Goal: Information Seeking & Learning: Check status

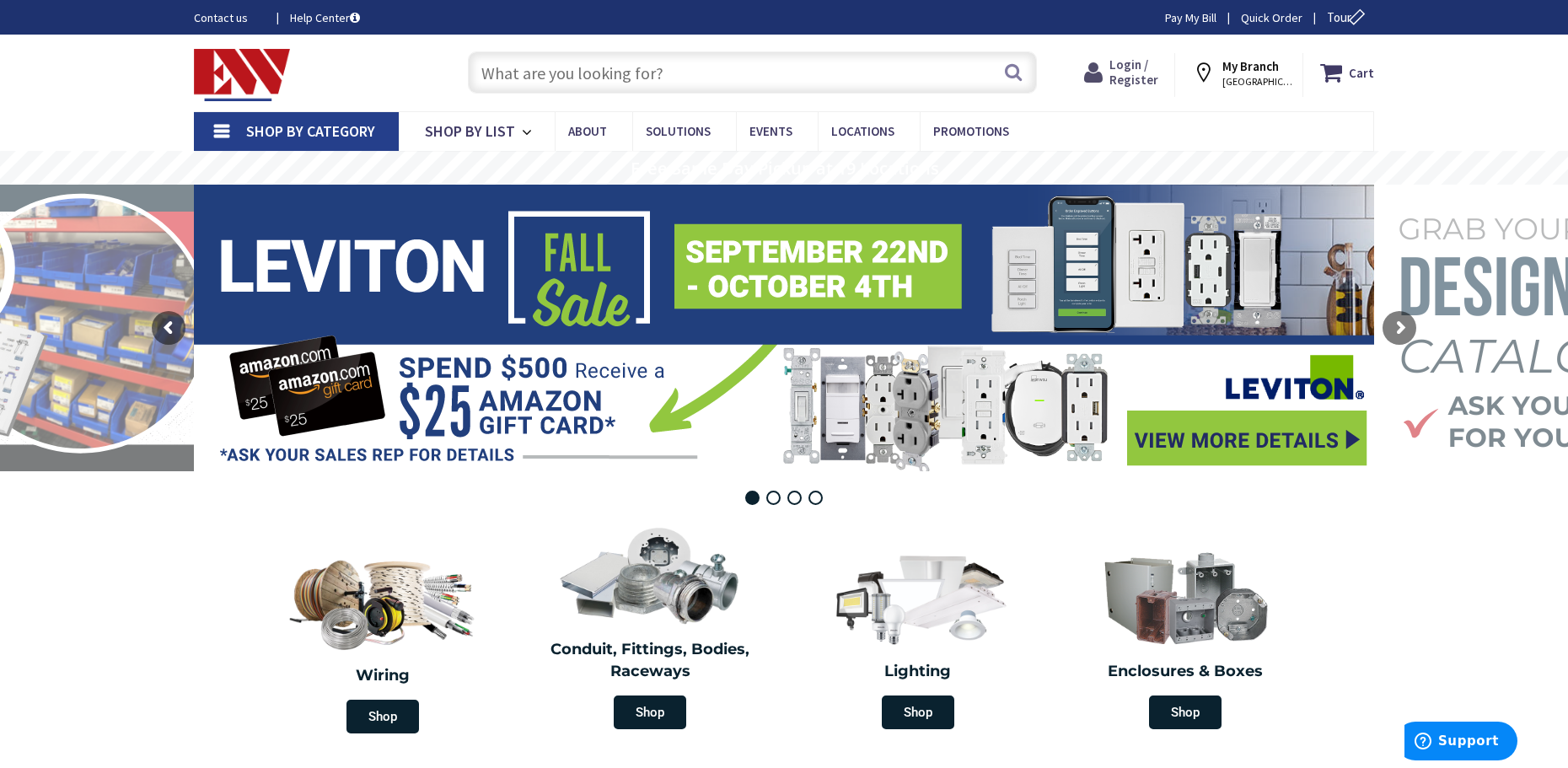
click at [1129, 63] on span "Login / Register" at bounding box center [1134, 72] width 49 height 31
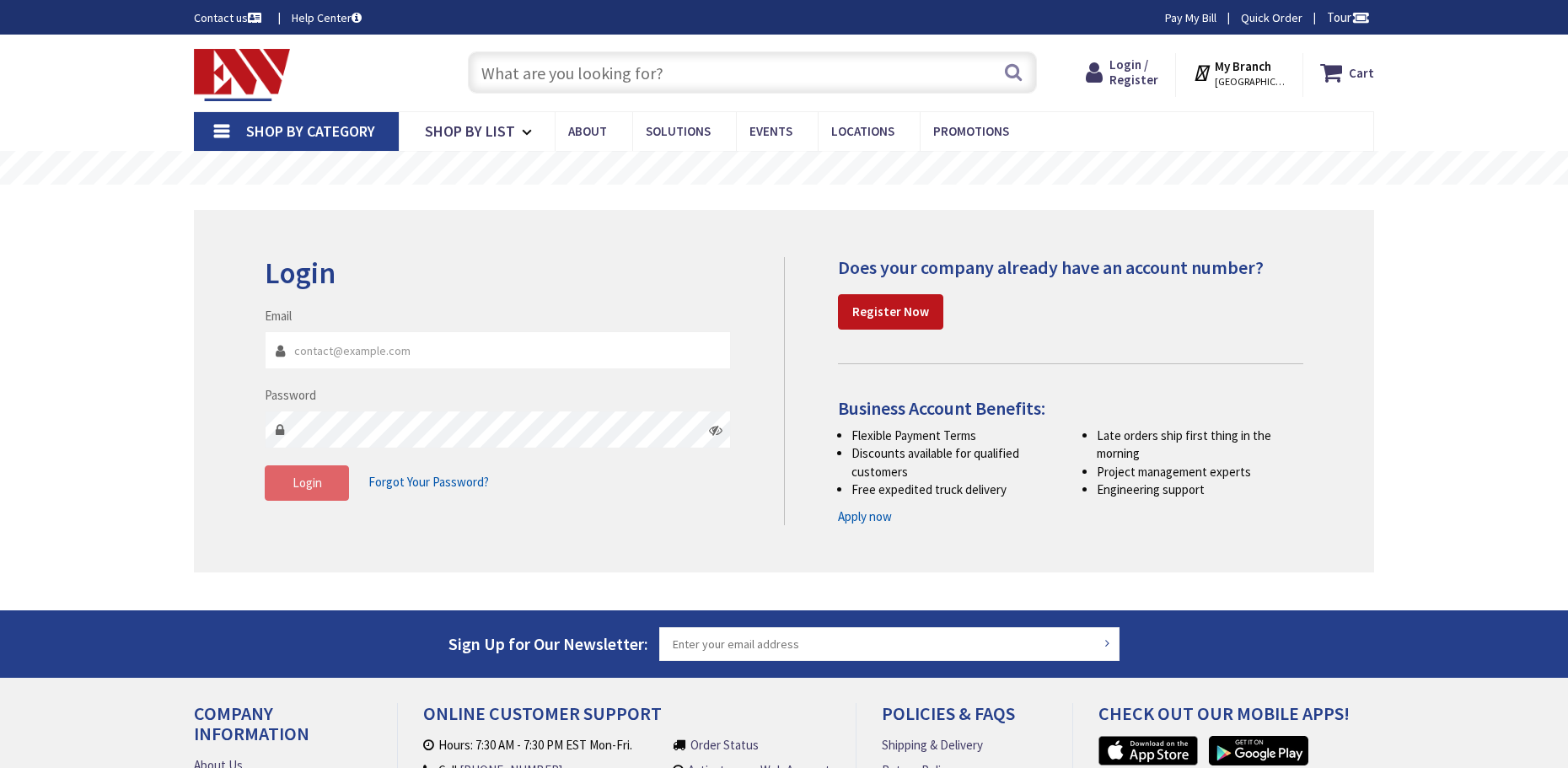
type input "aeservicesct@outlook.com"
click at [313, 493] on button "Login" at bounding box center [307, 483] width 84 height 35
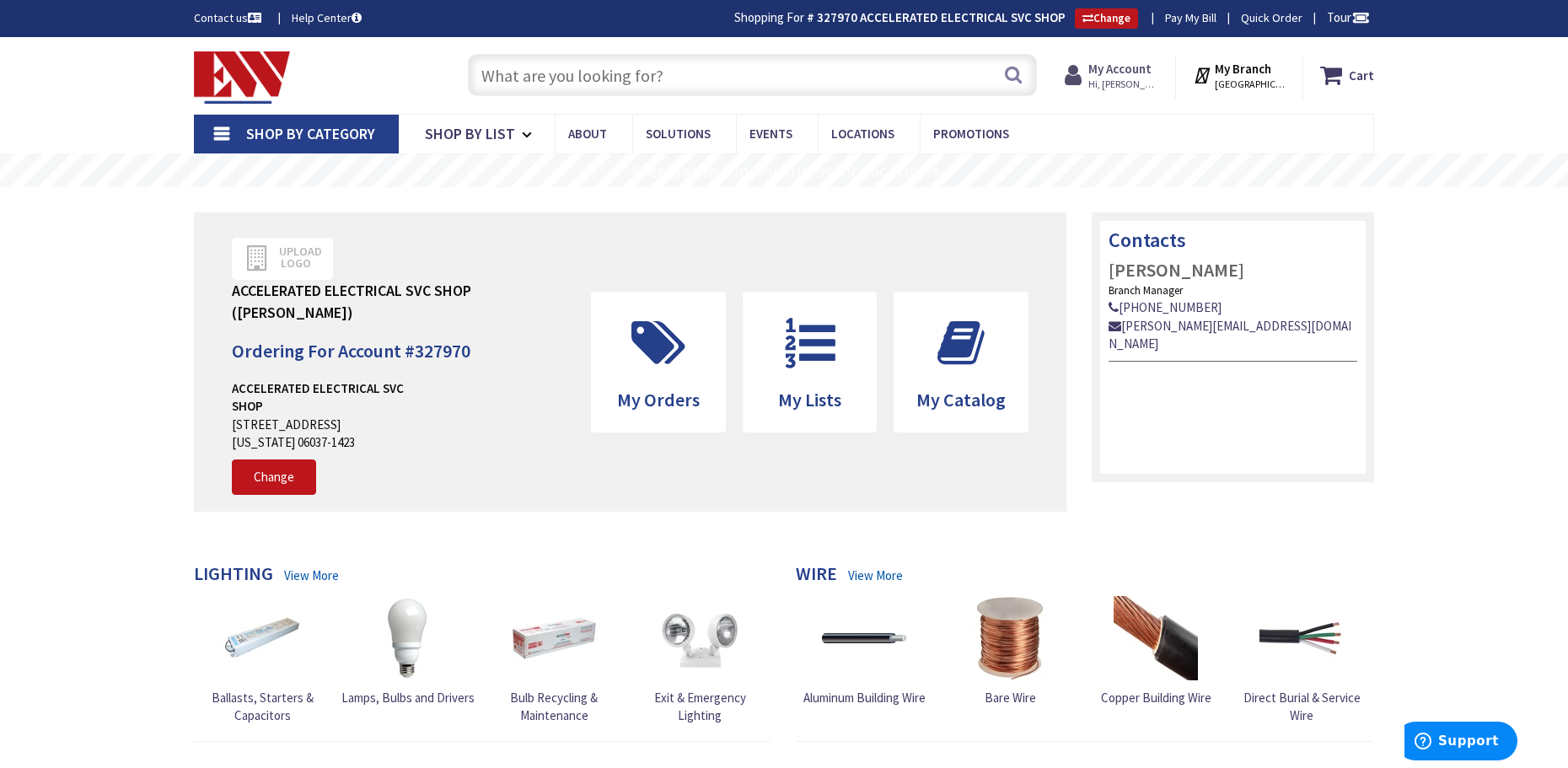
click at [1117, 84] on span "Hi, Peter" at bounding box center [1124, 84] width 72 height 14
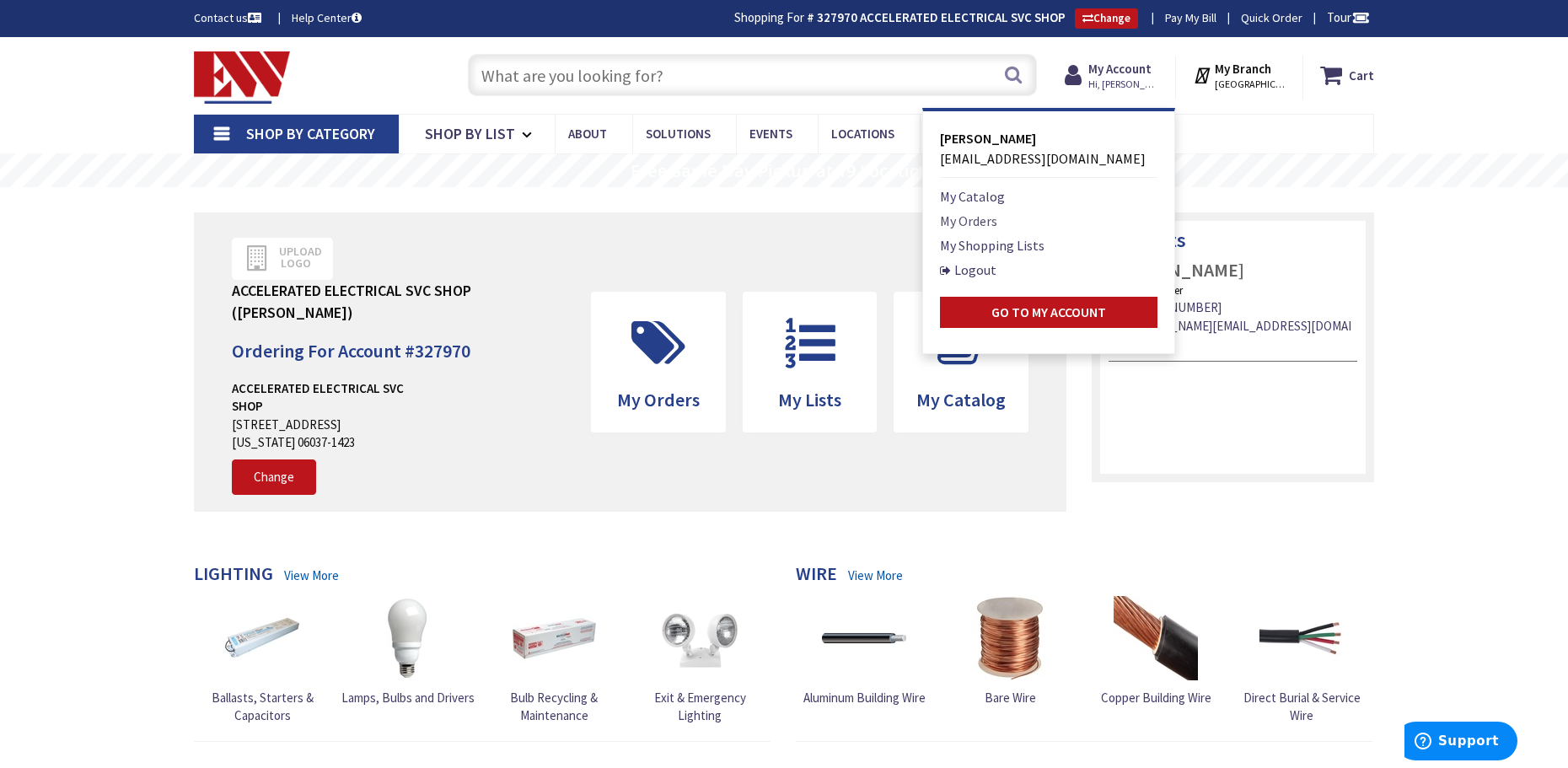
click at [974, 219] on link "My Orders" at bounding box center [968, 221] width 57 height 20
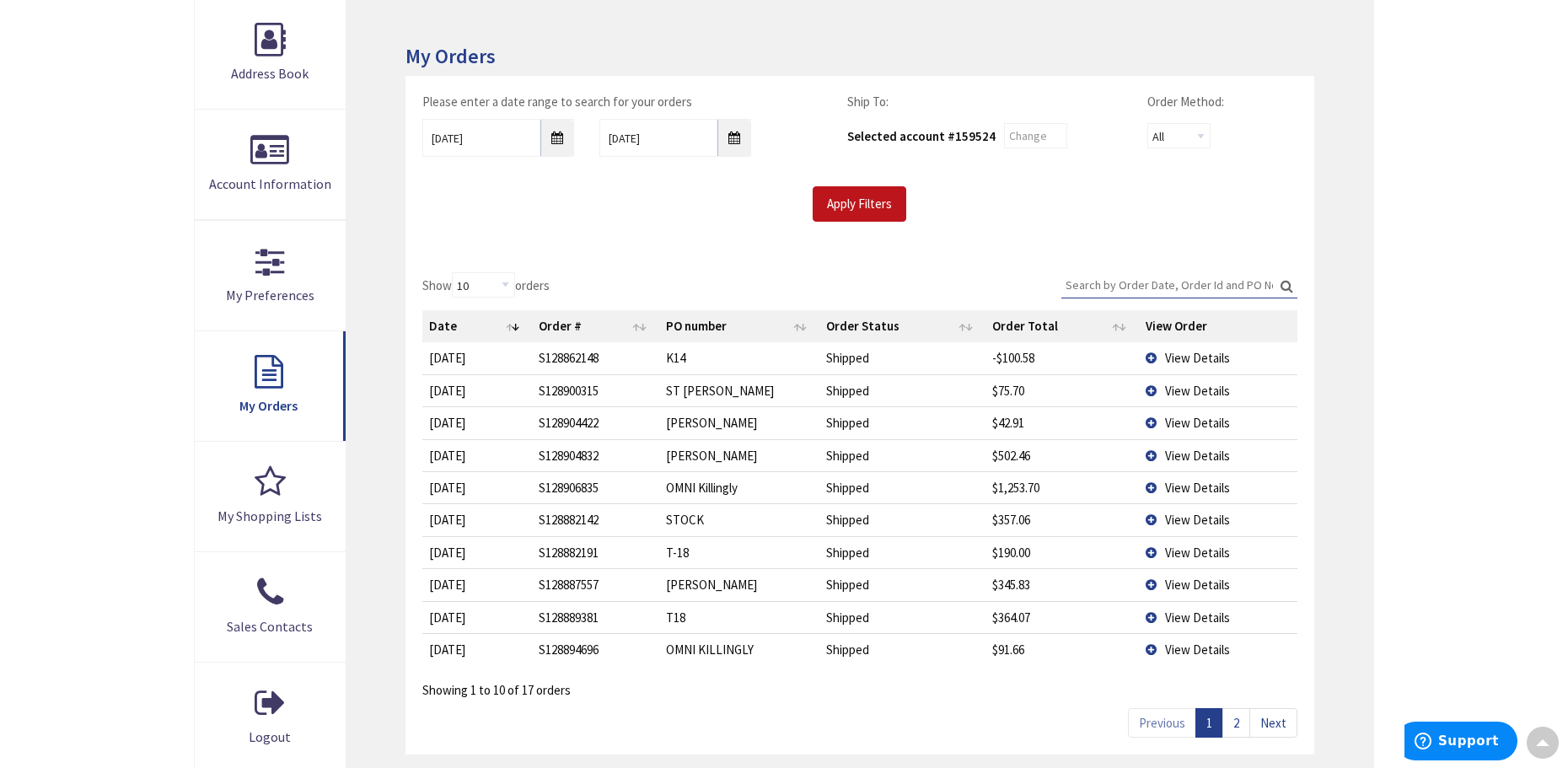
scroll to position [256, 0]
click at [1184, 483] on span "View Details" at bounding box center [1197, 484] width 65 height 16
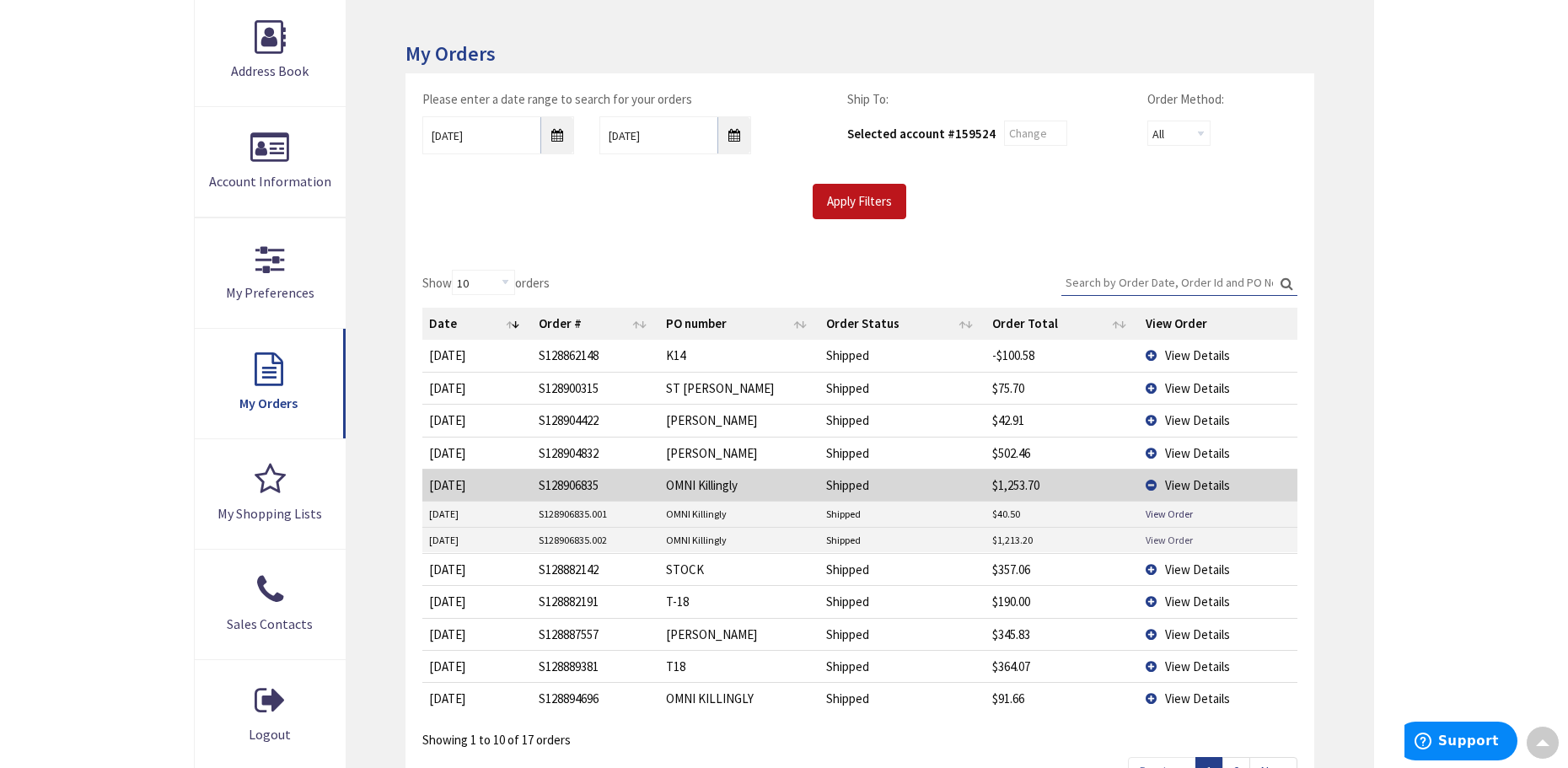
click at [1163, 537] on link "View Order" at bounding box center [1169, 539] width 47 height 14
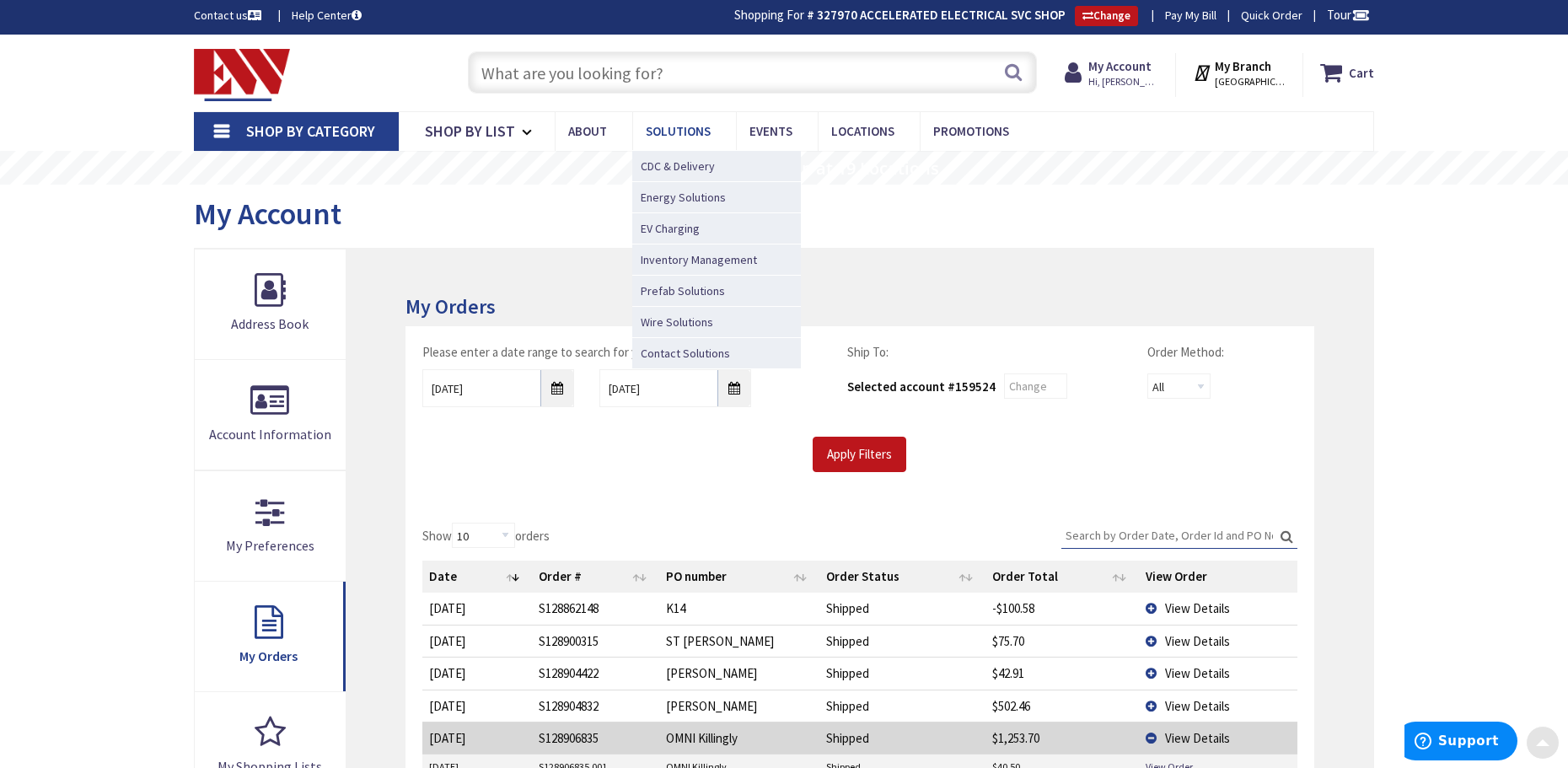
scroll to position [0, 0]
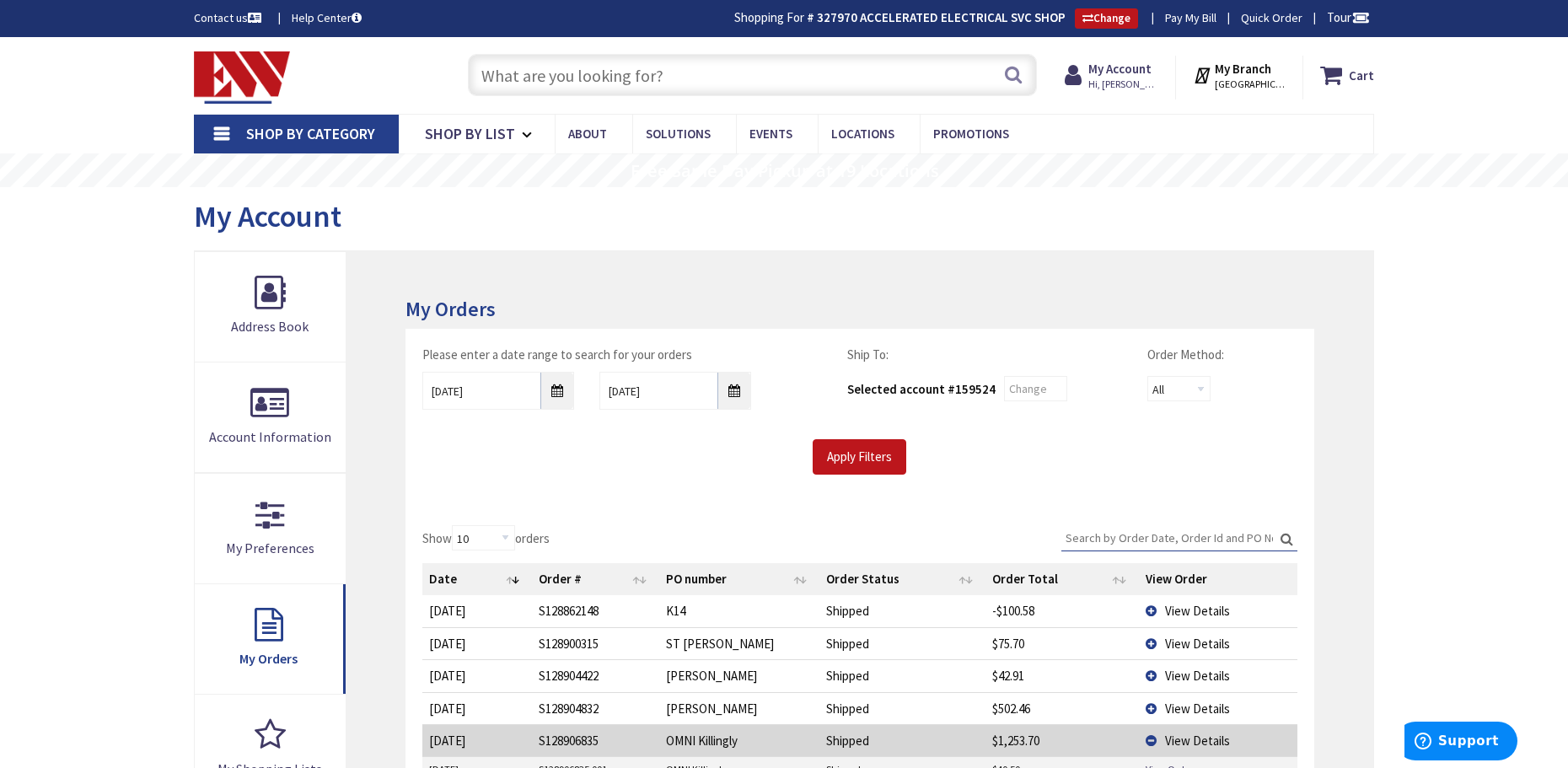
click at [671, 87] on input "text" at bounding box center [752, 75] width 569 height 42
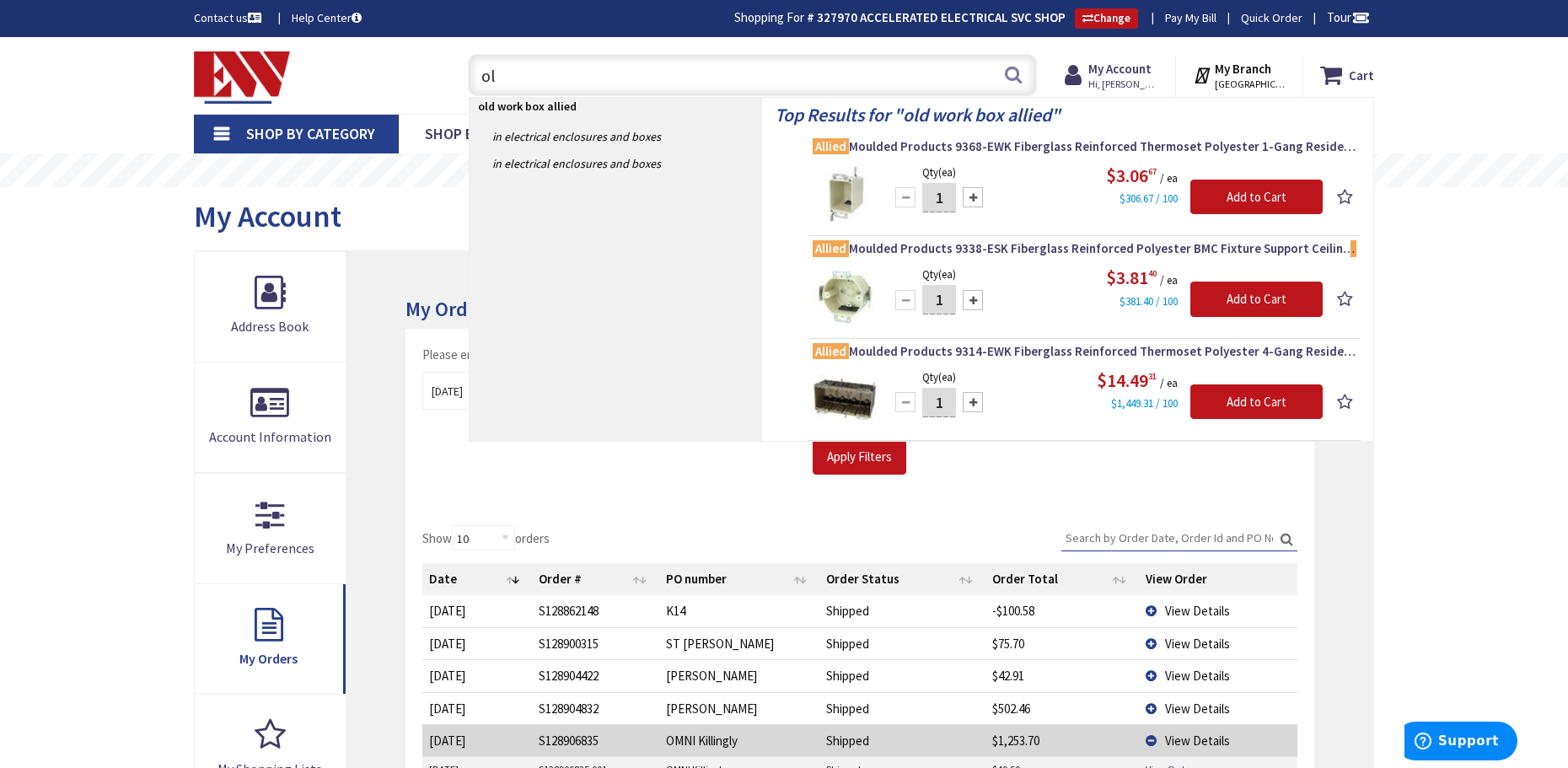
type input "o"
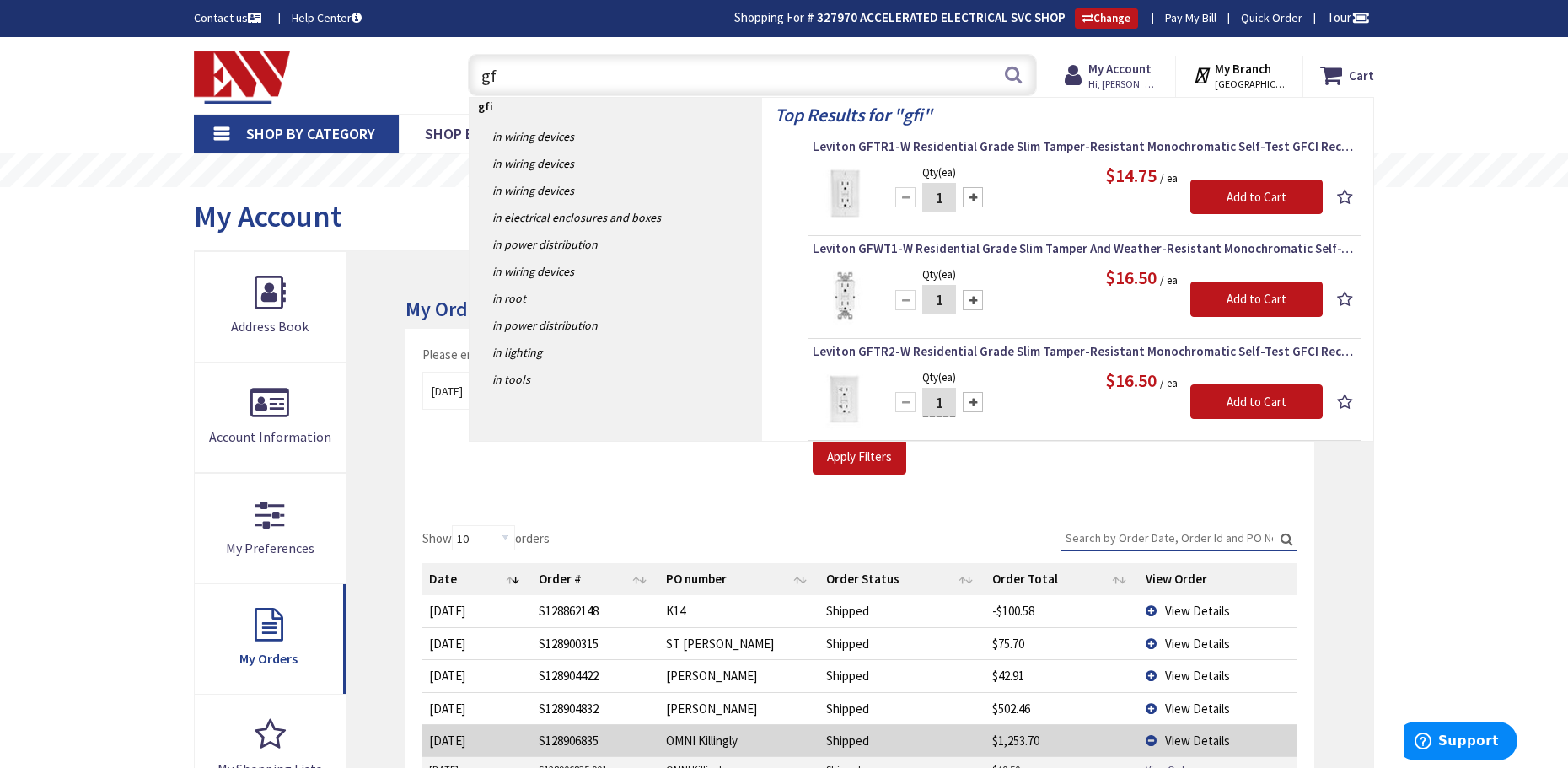
type input "g"
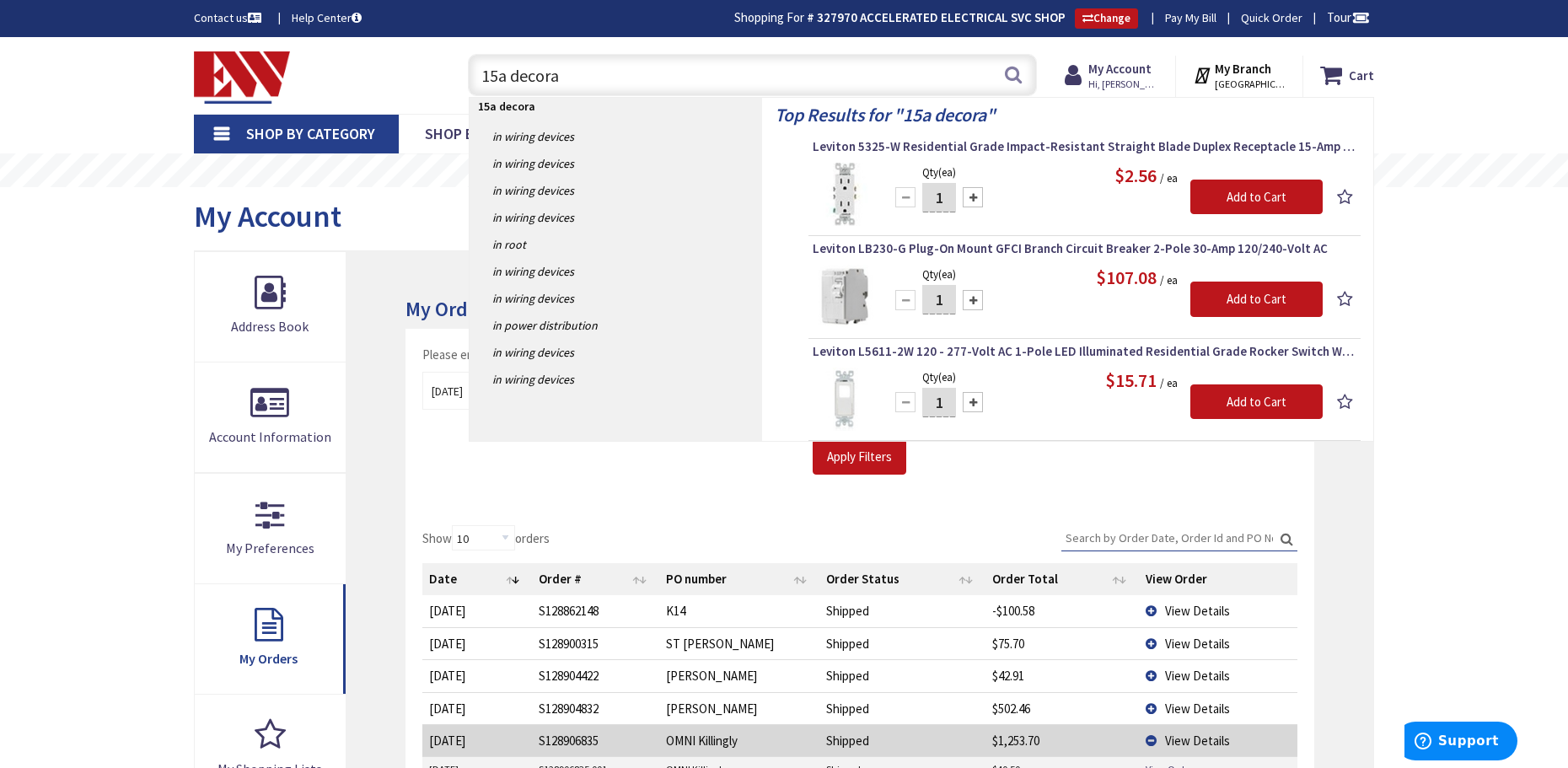
click at [671, 87] on input "15a decora" at bounding box center [752, 75] width 569 height 42
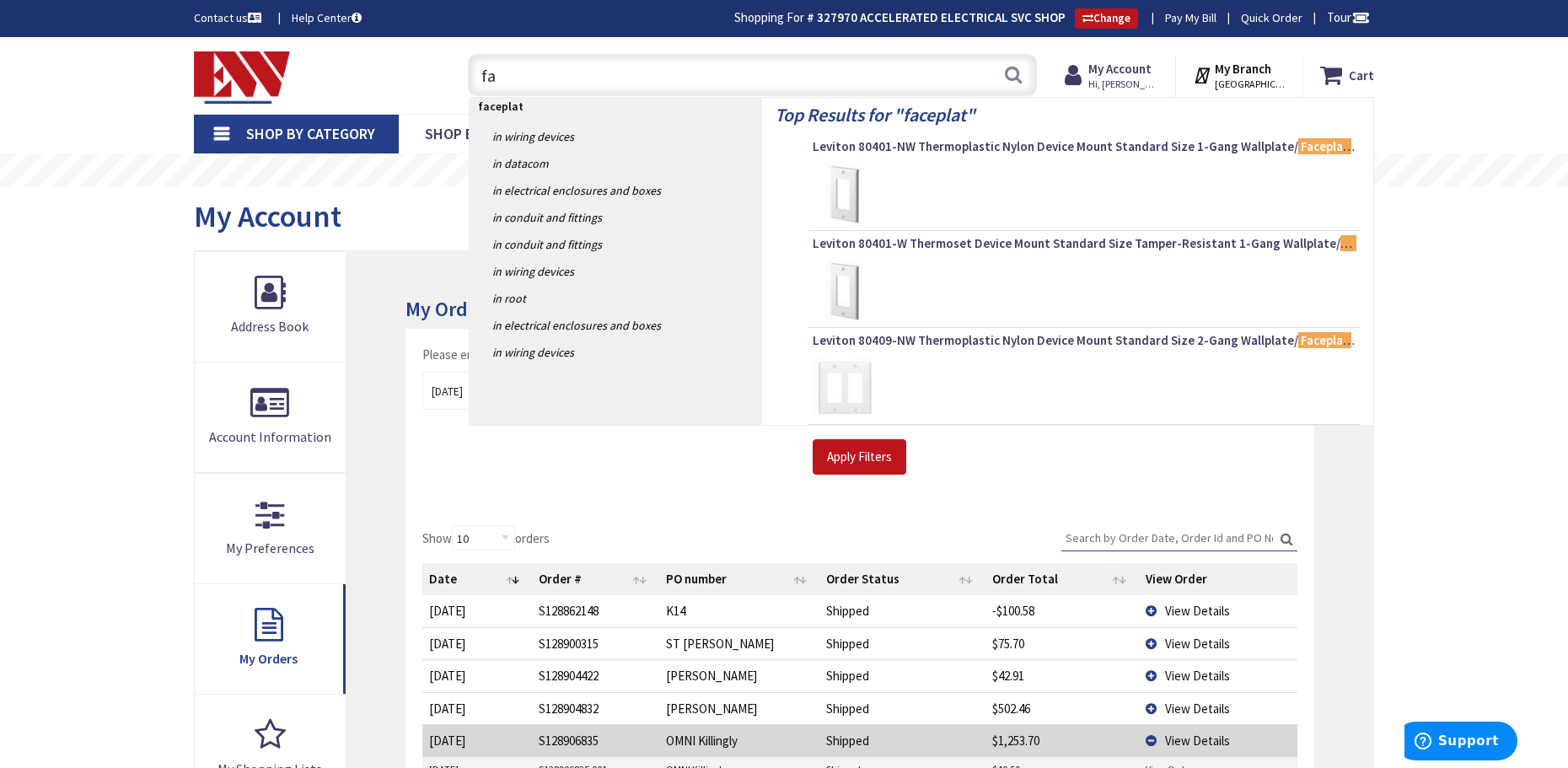
type input "f"
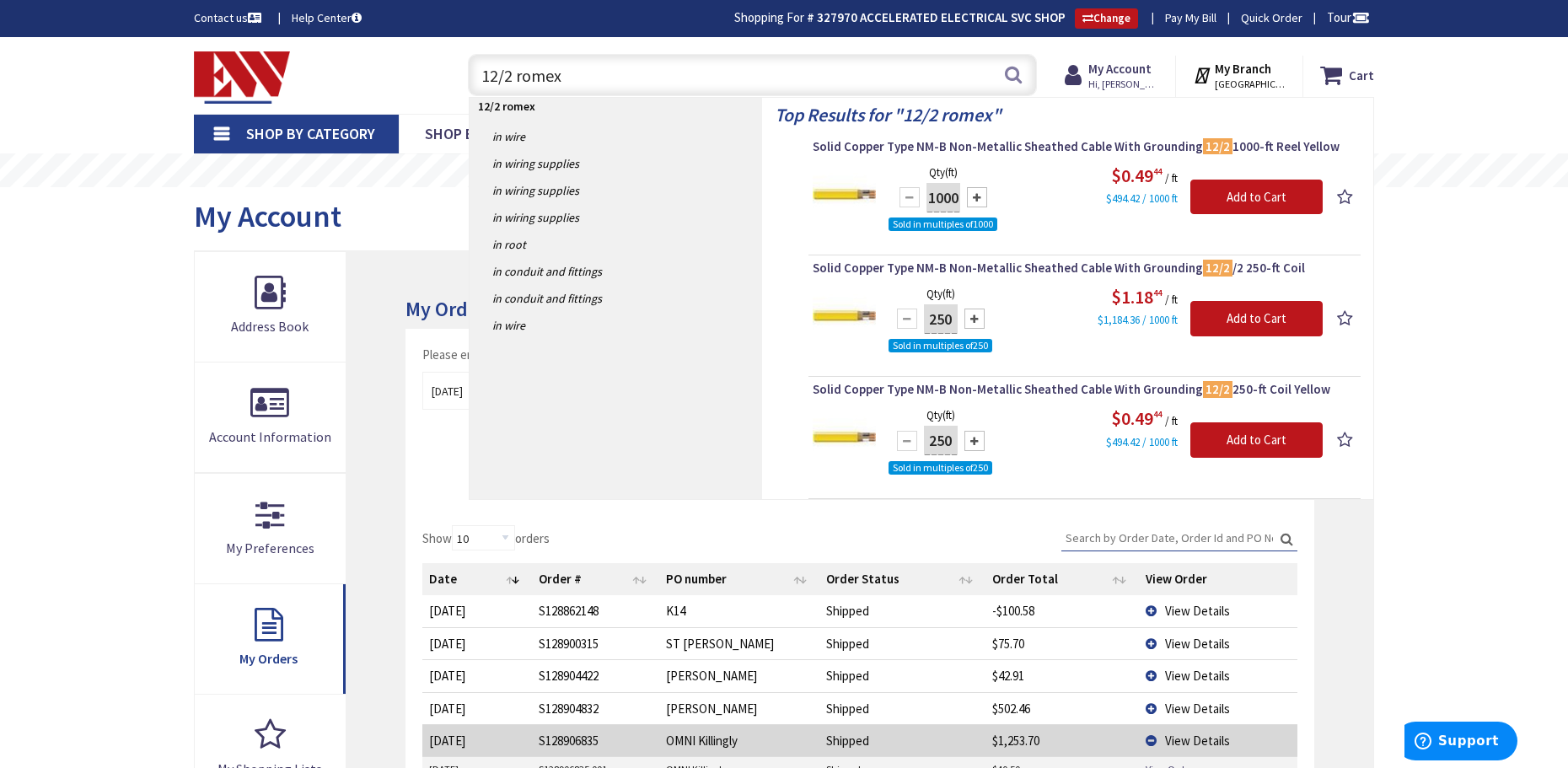
type input "12/2 romex"
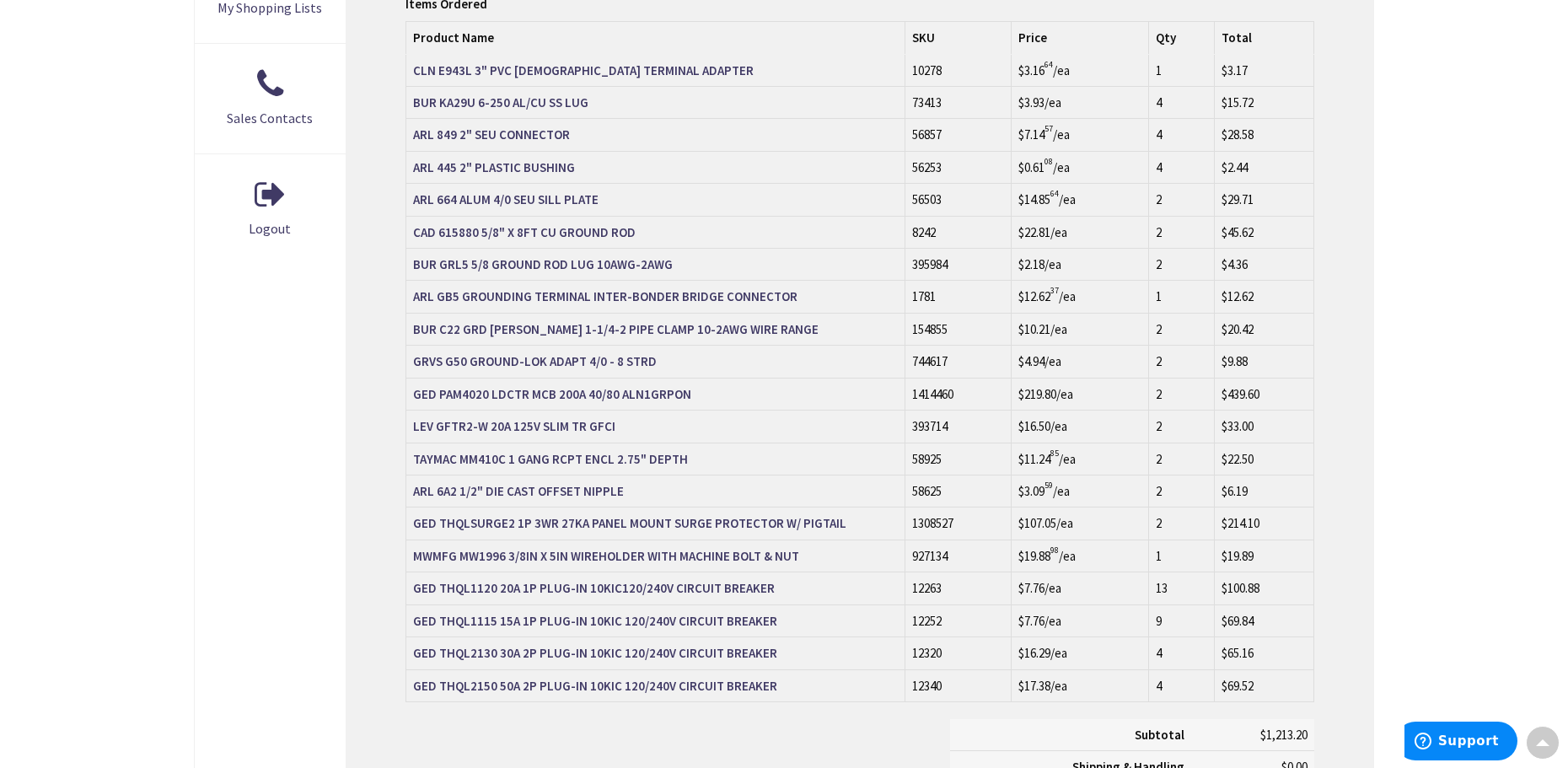
scroll to position [761, 0]
